Goal: Browse casually

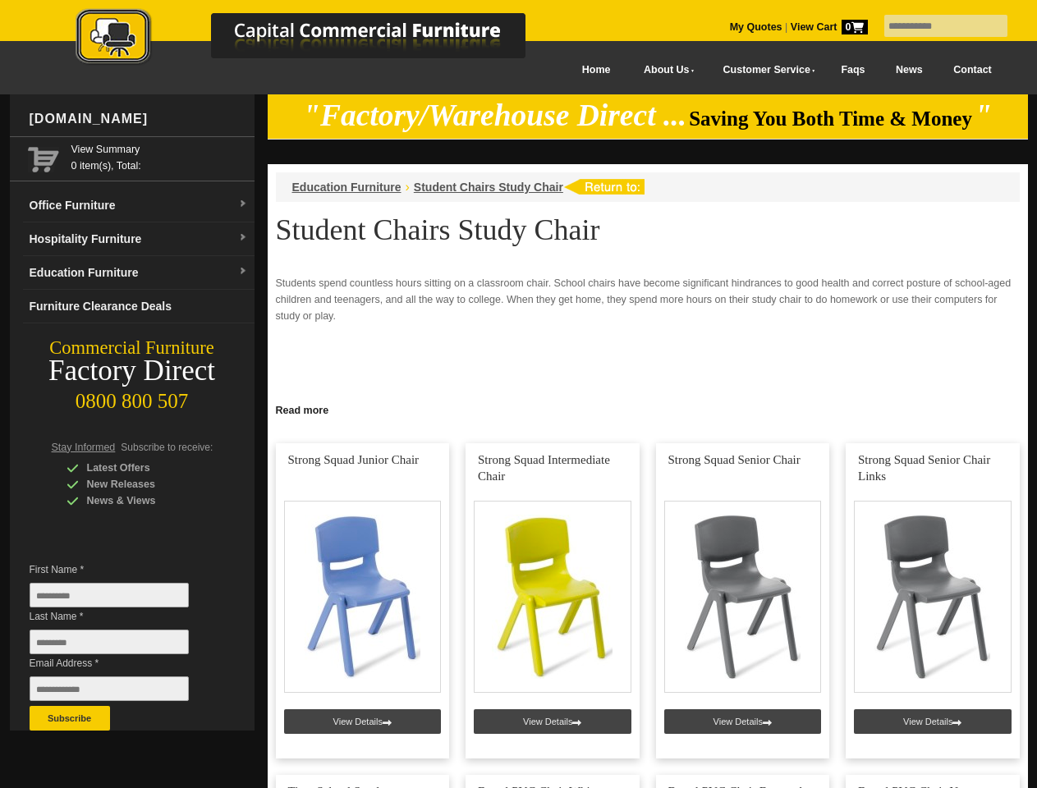
click at [935, 26] on input "text" at bounding box center [945, 26] width 123 height 22
click at [121, 646] on input "Last Name *" at bounding box center [109, 641] width 159 height 25
click at [70, 718] on button "Subscribe" at bounding box center [70, 718] width 80 height 25
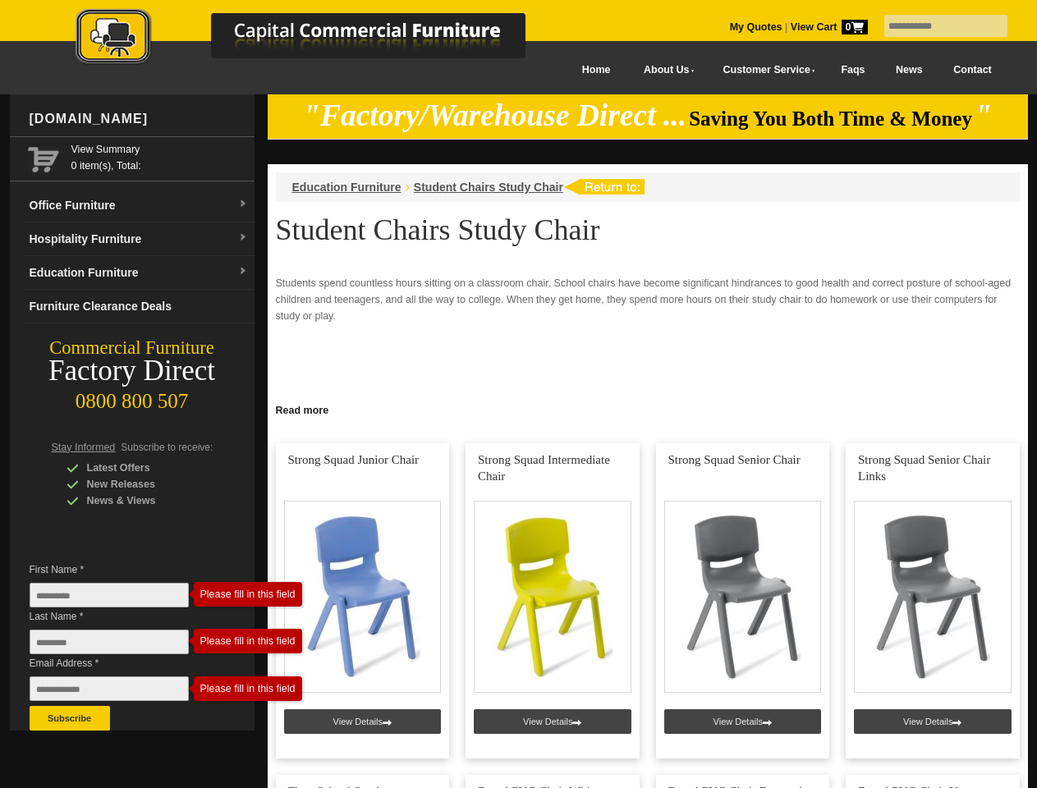
click at [648, 409] on link "Read more" at bounding box center [648, 408] width 760 height 21
